Goal: Transaction & Acquisition: Purchase product/service

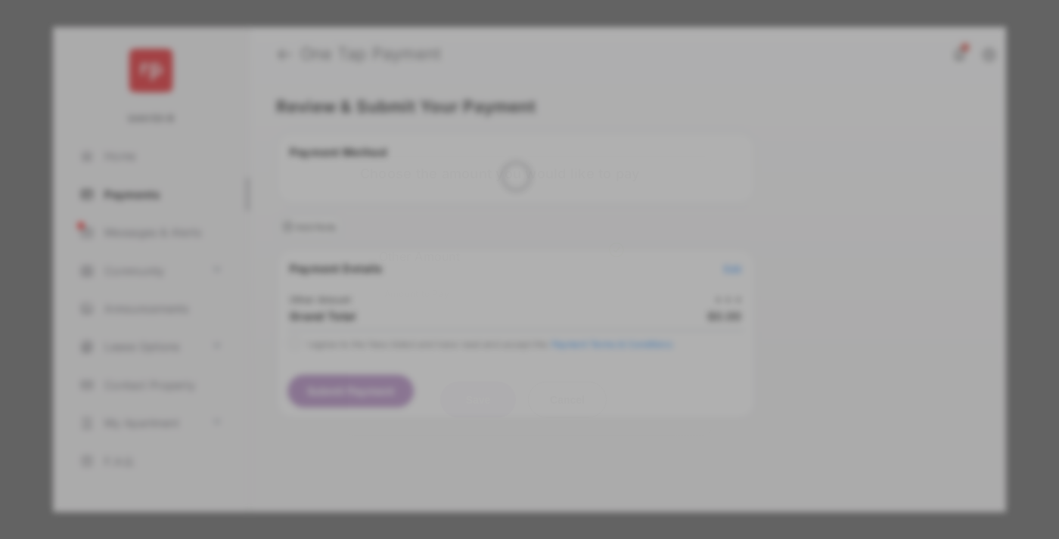
click at [501, 243] on div "Other Amount" at bounding box center [501, 256] width 245 height 26
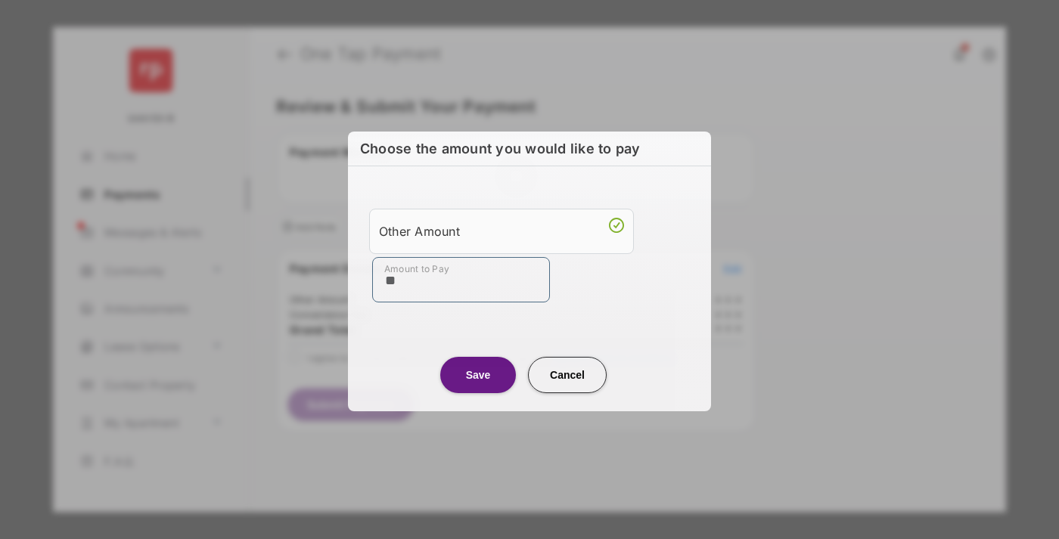
type input "**"
click at [478, 374] on button "Save" at bounding box center [478, 375] width 76 height 36
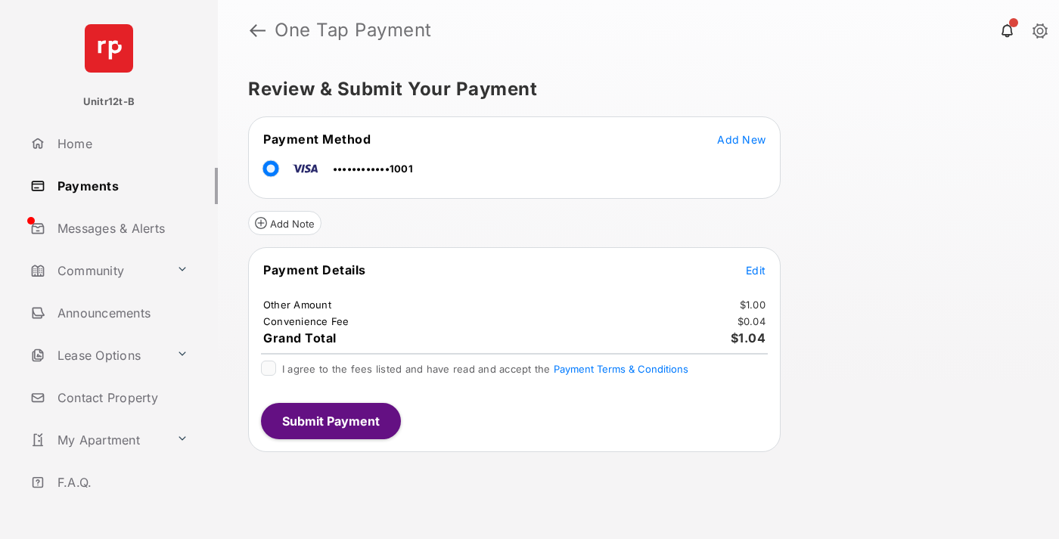
click at [756, 270] on span "Edit" at bounding box center [756, 270] width 20 height 13
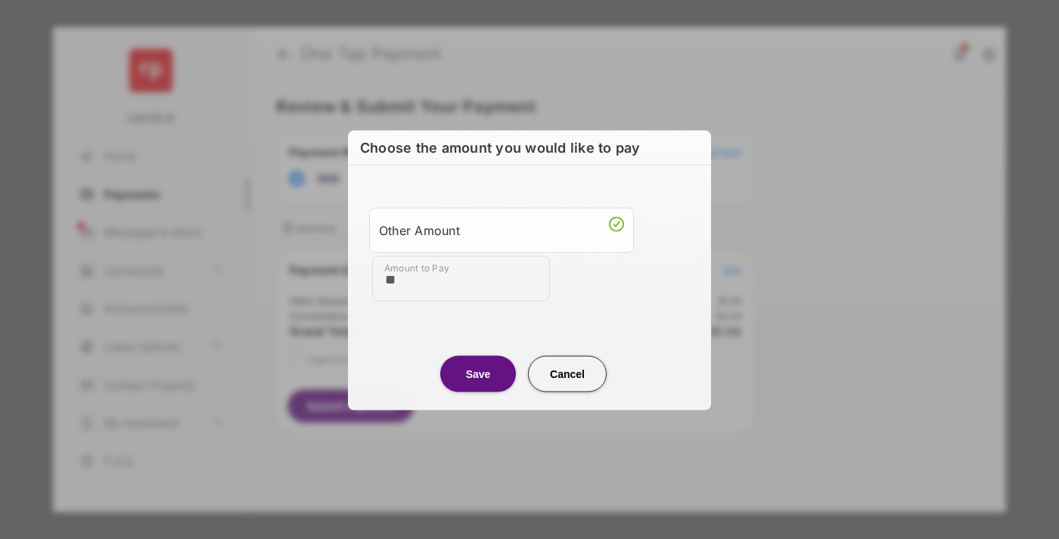
click at [478, 373] on button "Save" at bounding box center [478, 373] width 76 height 36
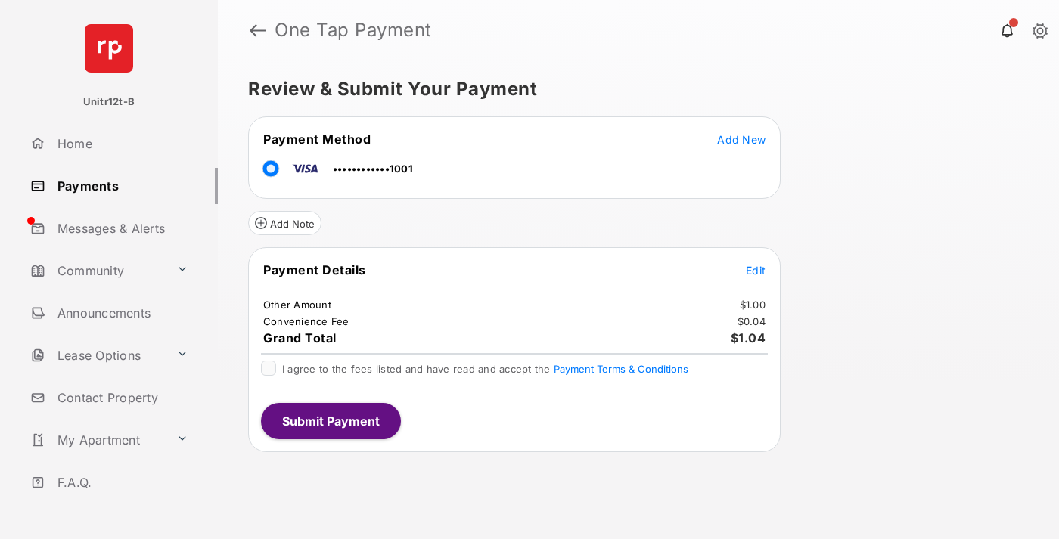
click at [330, 421] on button "Submit Payment" at bounding box center [331, 421] width 140 height 36
